Goal: Find specific page/section: Find specific page/section

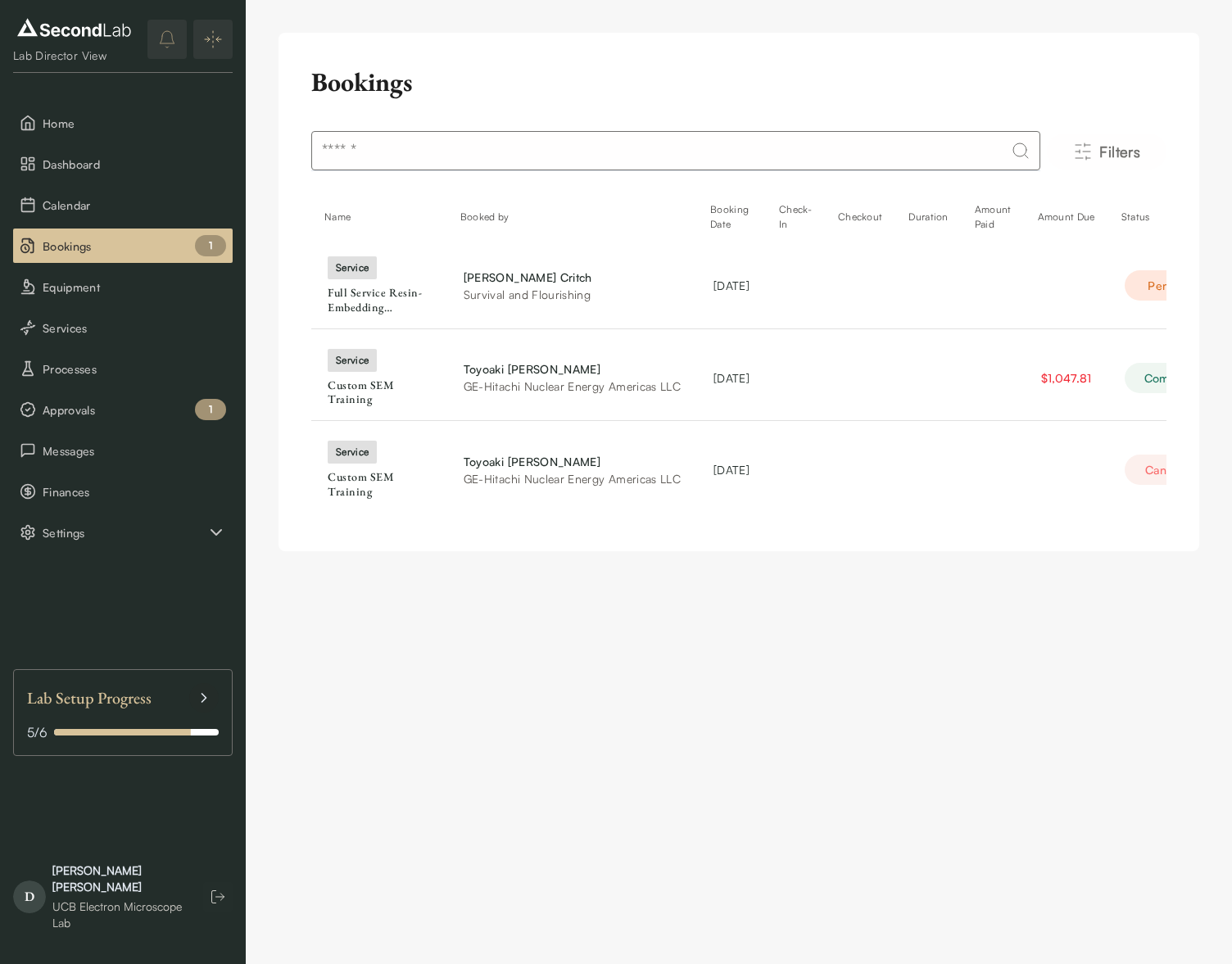
click at [94, 907] on div "UCB Electron Microscope Lab" at bounding box center [120, 915] width 134 height 33
click at [208, 920] on div "D Danielle Jorgens UCB Electron Microscope Lab" at bounding box center [123, 897] width 220 height 82
click at [222, 902] on icon "button" at bounding box center [218, 897] width 16 height 16
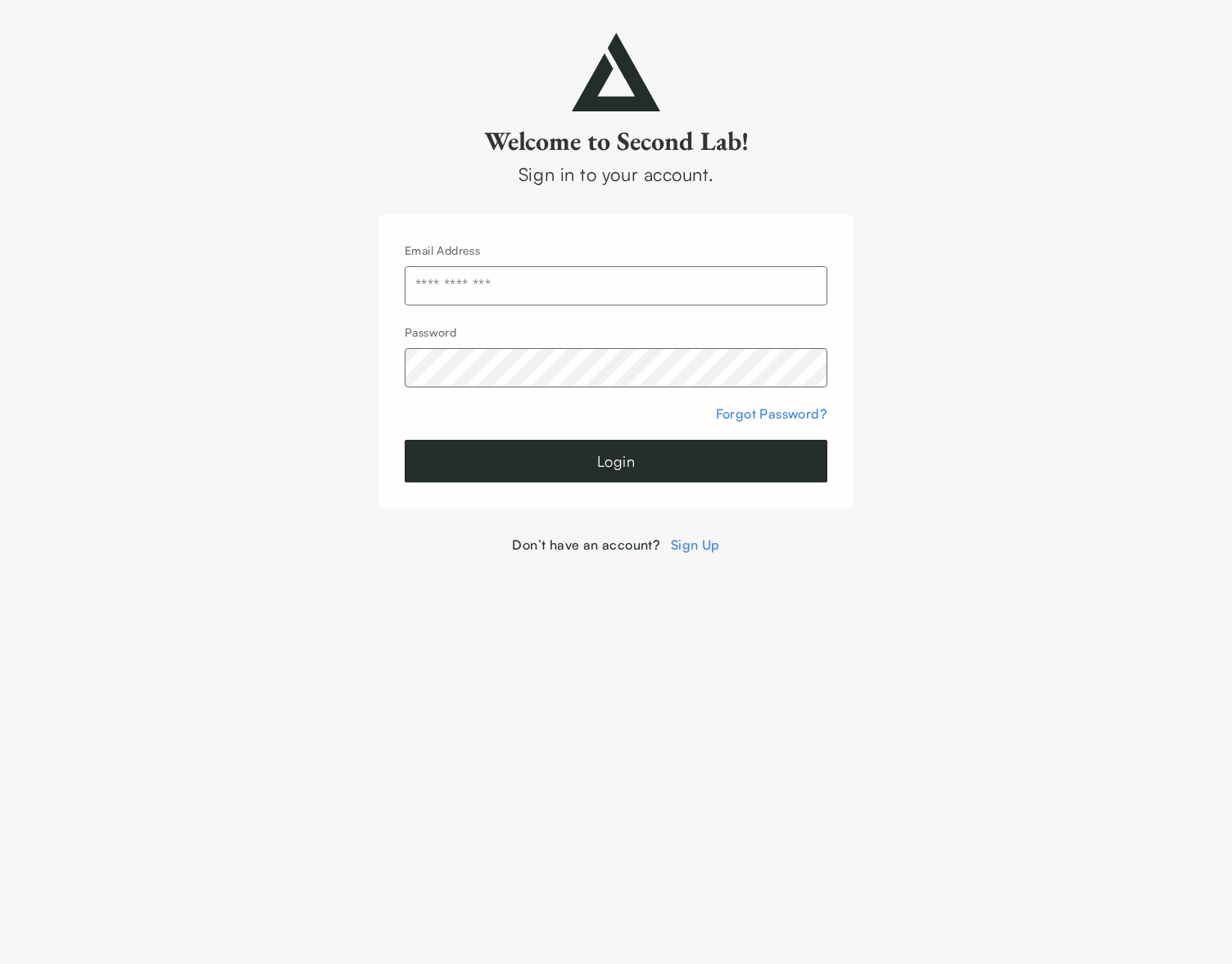
type input "**********"
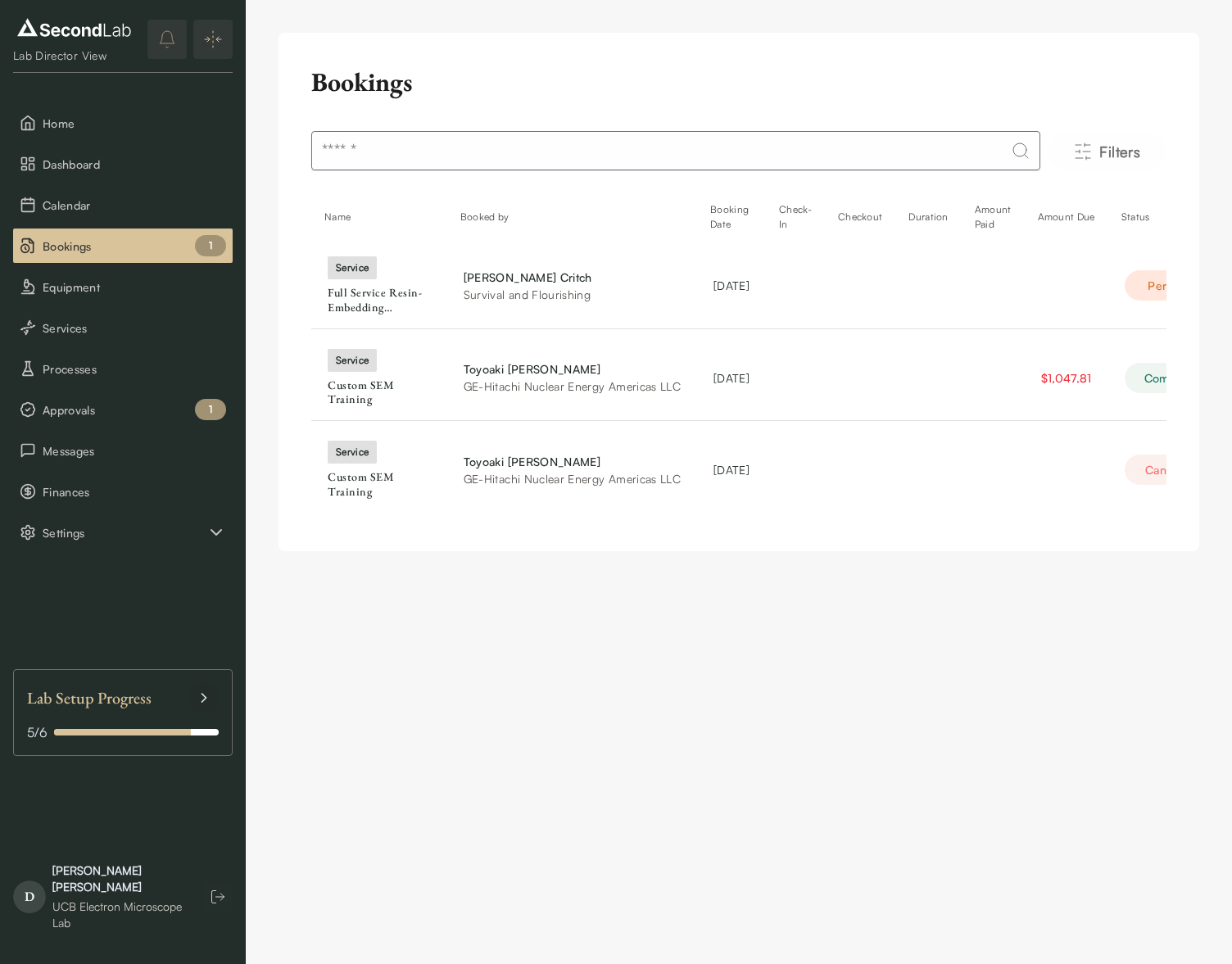
click at [73, 904] on div "UCB Electron Microscope Lab" at bounding box center [120, 915] width 134 height 33
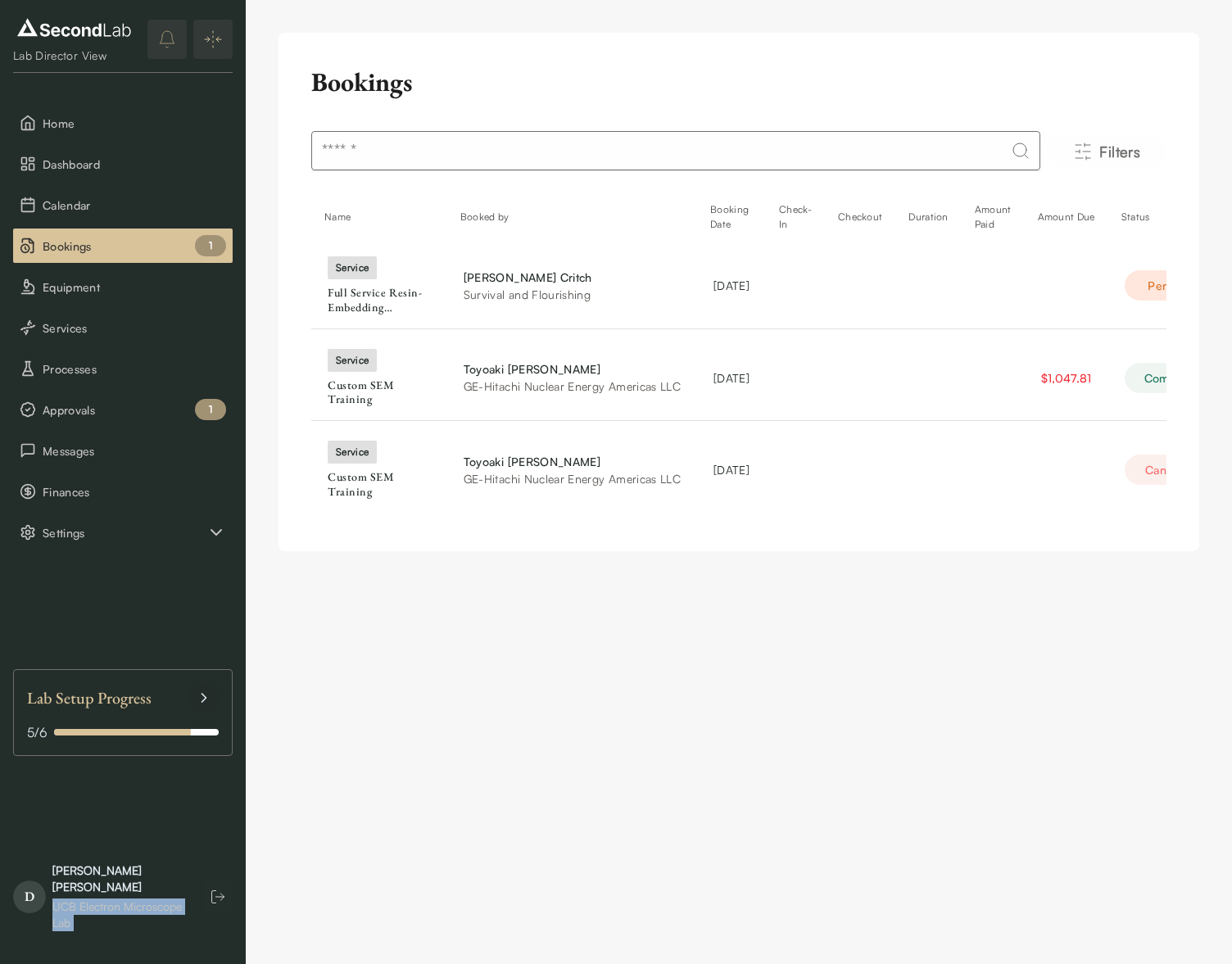
click at [73, 904] on div "UCB Electron Microscope Lab" at bounding box center [120, 915] width 134 height 33
click at [66, 60] on div "Lab Director View" at bounding box center [74, 55] width 122 height 16
click at [222, 52] on button "Expand/Collapse sidebar" at bounding box center [212, 39] width 39 height 39
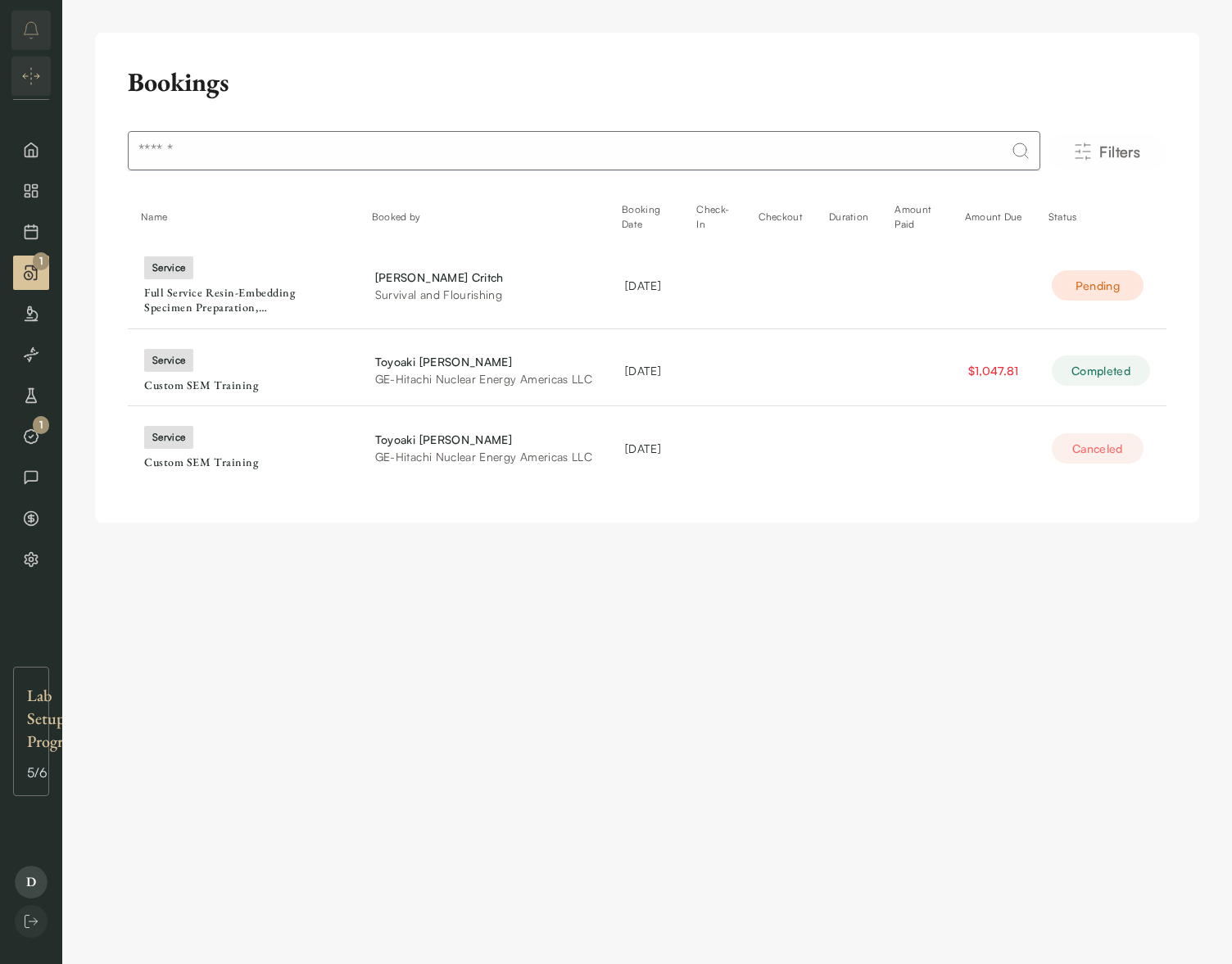
click at [38, 72] on img "Expand/Collapse sidebar" at bounding box center [31, 76] width 20 height 20
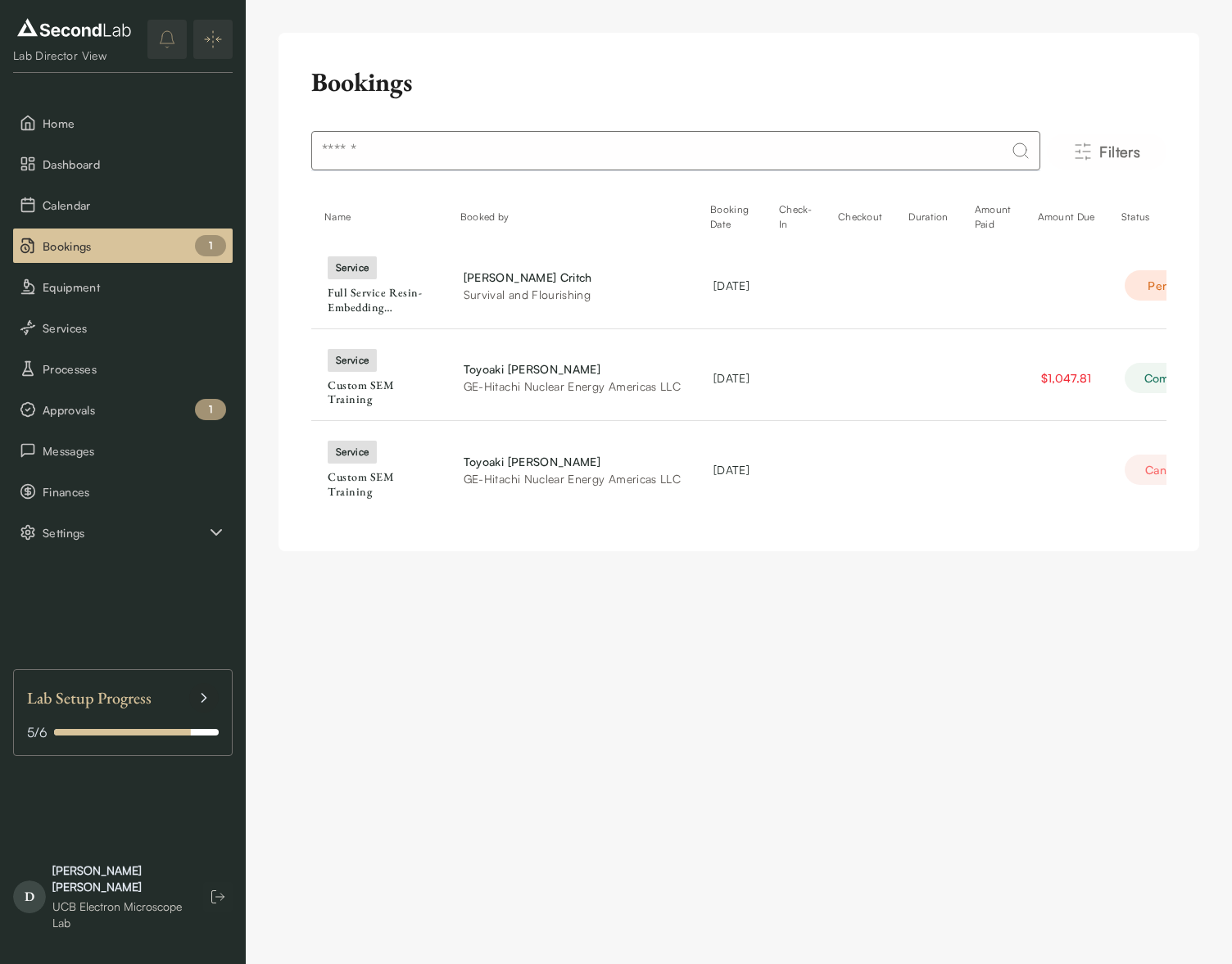
click at [171, 708] on div "Lab Setup Progress" at bounding box center [123, 698] width 192 height 29
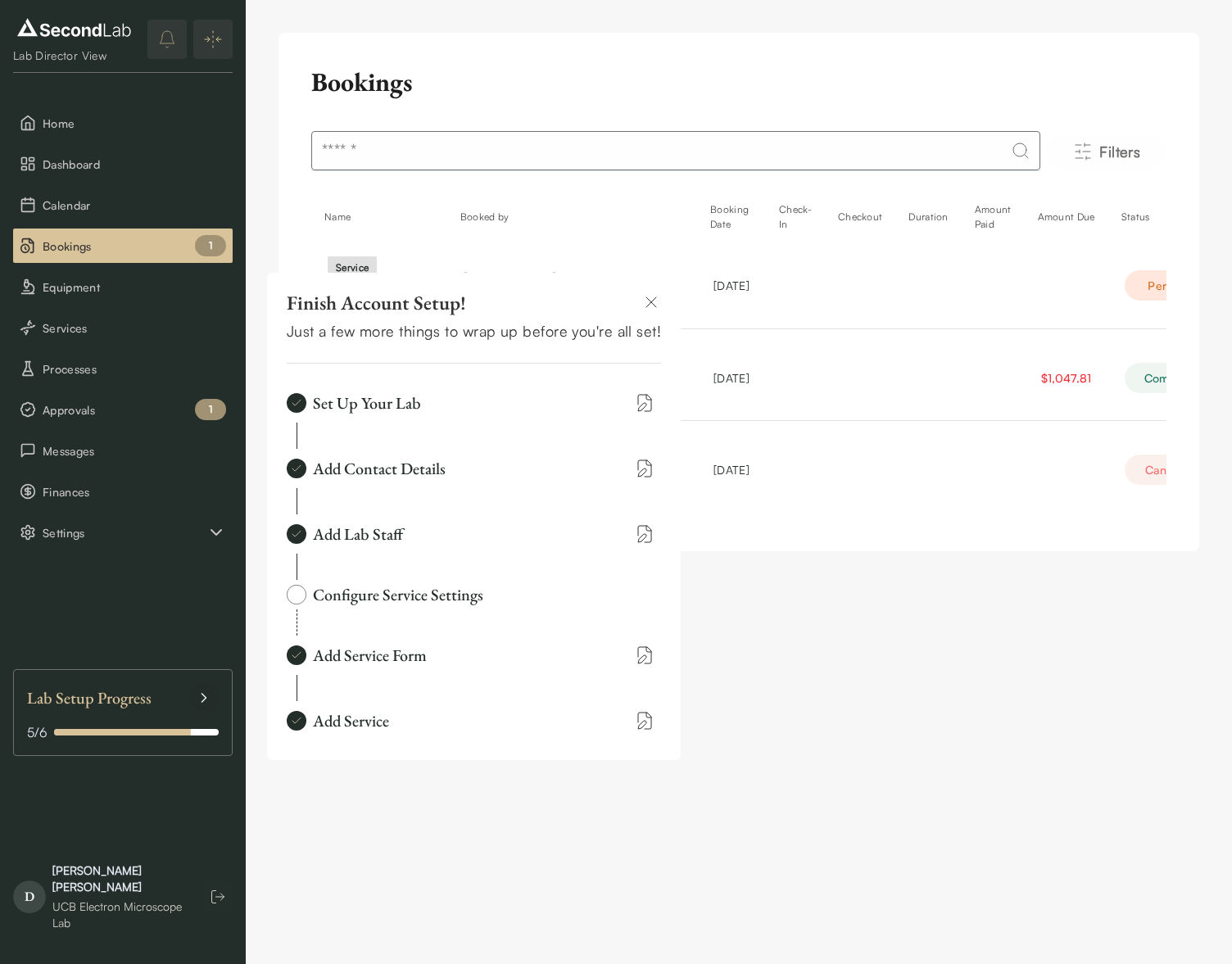
click at [366, 602] on div "Configure Service Settings" at bounding box center [399, 595] width 171 height 23
drag, startPoint x: 323, startPoint y: 595, endPoint x: 515, endPoint y: 592, distance: 192.0
click at [515, 592] on div "Configure Service Settings" at bounding box center [474, 595] width 374 height 29
click at [516, 592] on div "Configure Service Settings" at bounding box center [474, 595] width 374 height 29
click at [294, 603] on img at bounding box center [297, 595] width 20 height 20
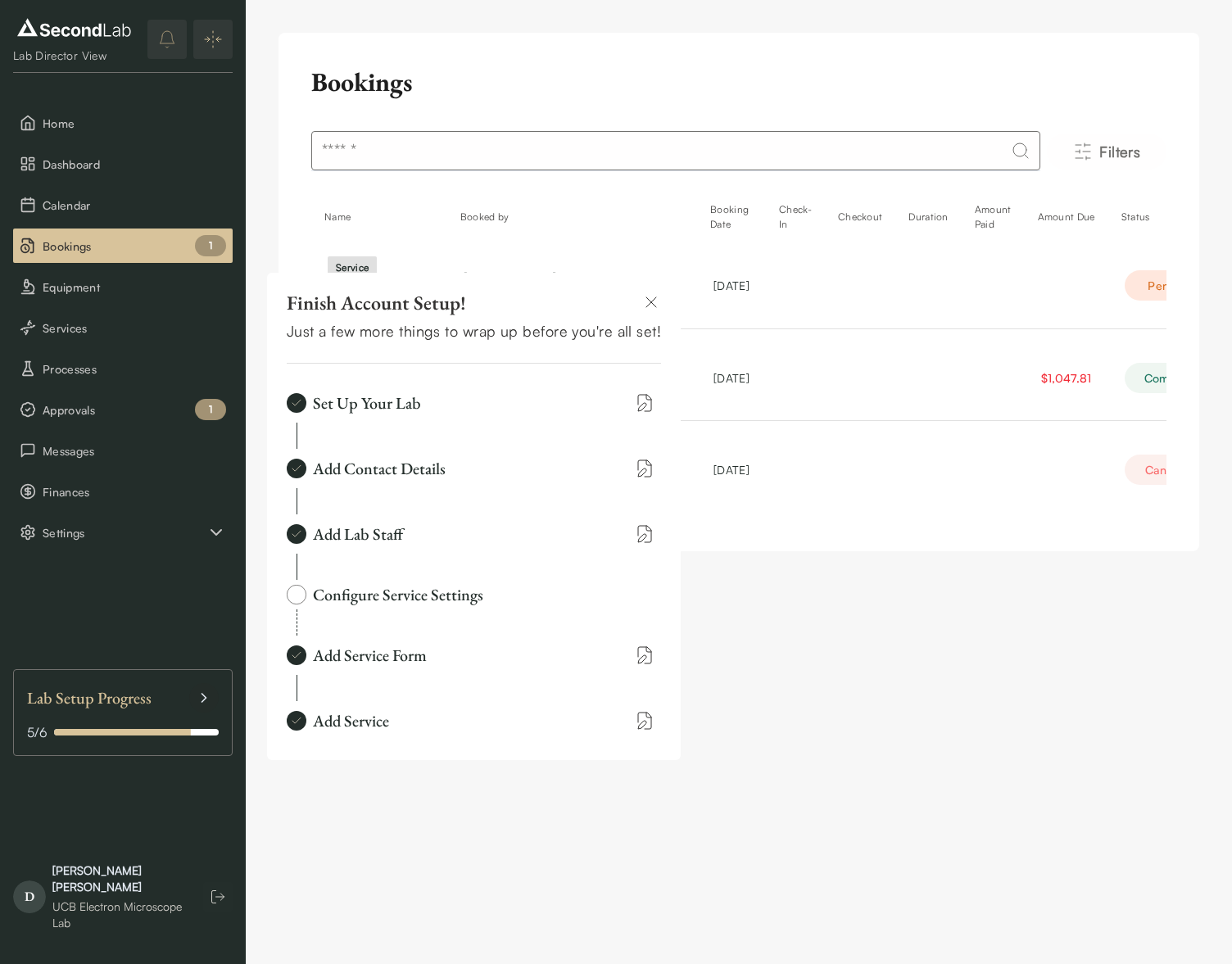
click at [299, 596] on img at bounding box center [297, 595] width 20 height 20
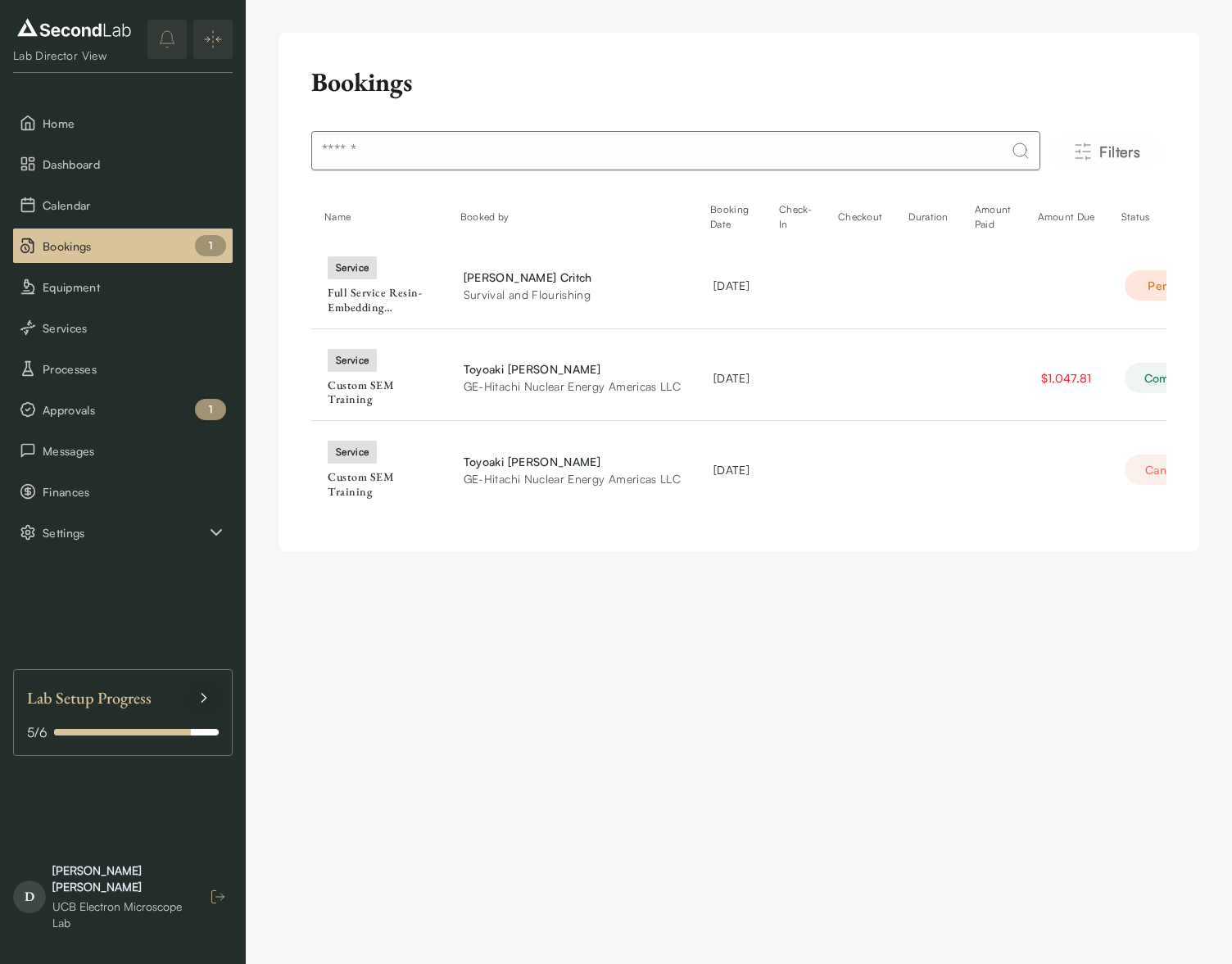
click at [208, 907] on button "button" at bounding box center [218, 897] width 29 height 29
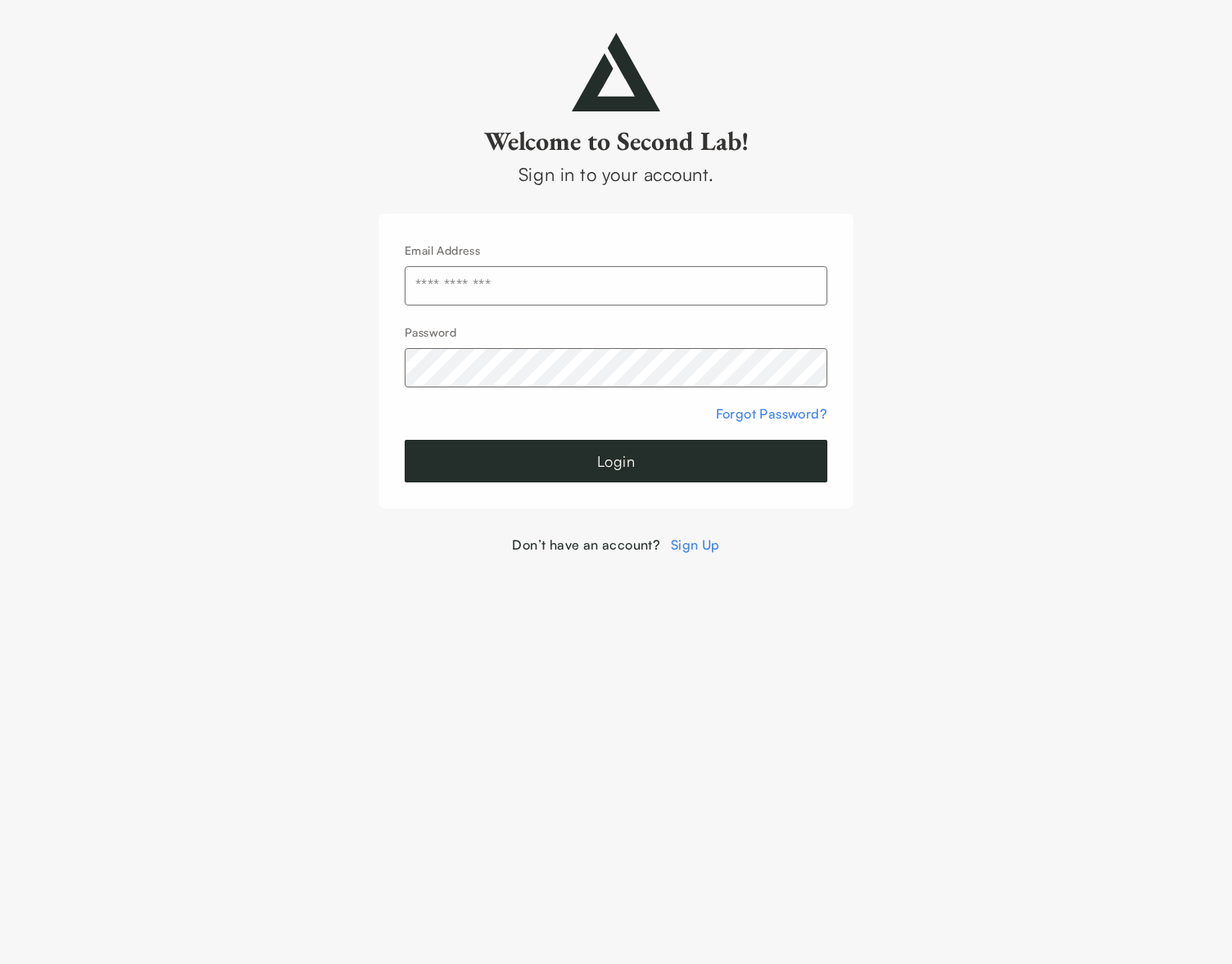
type input "**********"
